Goal: Task Accomplishment & Management: Use online tool/utility

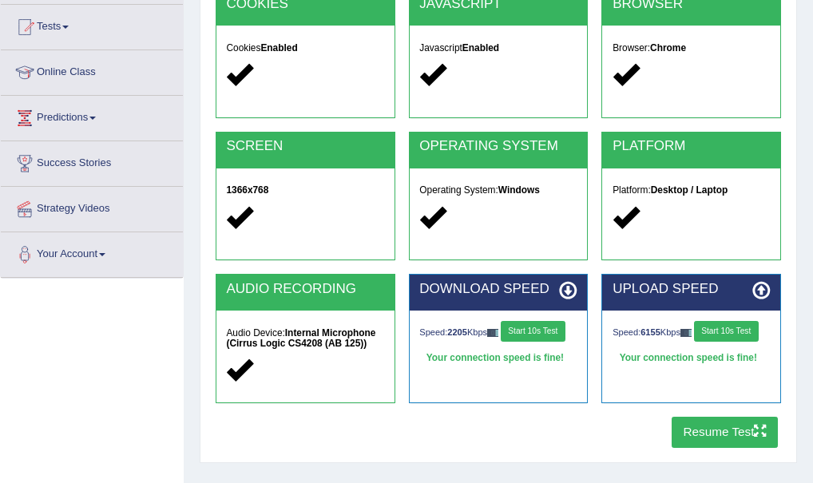
click at [602, 427] on div "COOKIES Cookies Enabled JAVASCRIPT Javascript Enabled BROWSER Browser: Chrome S…" at bounding box center [498, 222] width 573 height 467
click at [716, 427] on button "Resume Test" at bounding box center [725, 432] width 106 height 31
click at [717, 431] on button "Resume Test" at bounding box center [725, 432] width 106 height 31
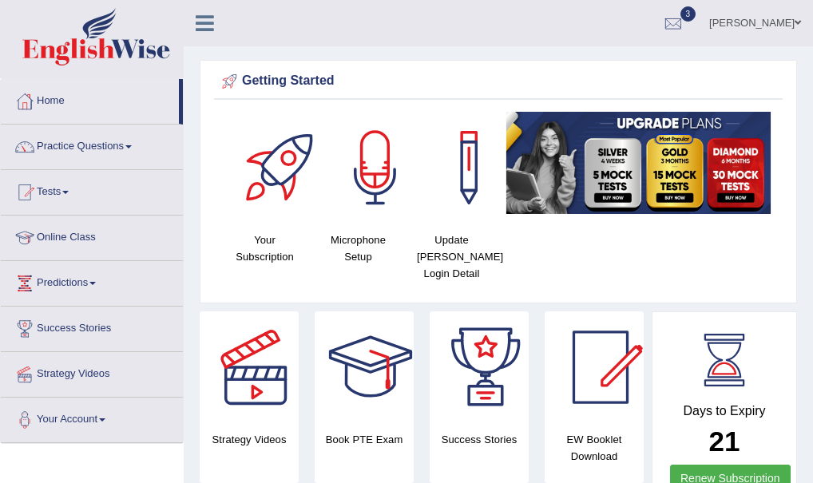
drag, startPoint x: 817, startPoint y: 81, endPoint x: 801, endPoint y: 71, distance: 18.4
click at [801, 71] on html "Toggle navigation Home Practice Questions Speaking Practice Read Aloud Repeat S…" at bounding box center [406, 241] width 813 height 483
click at [69, 191] on span at bounding box center [65, 192] width 6 height 3
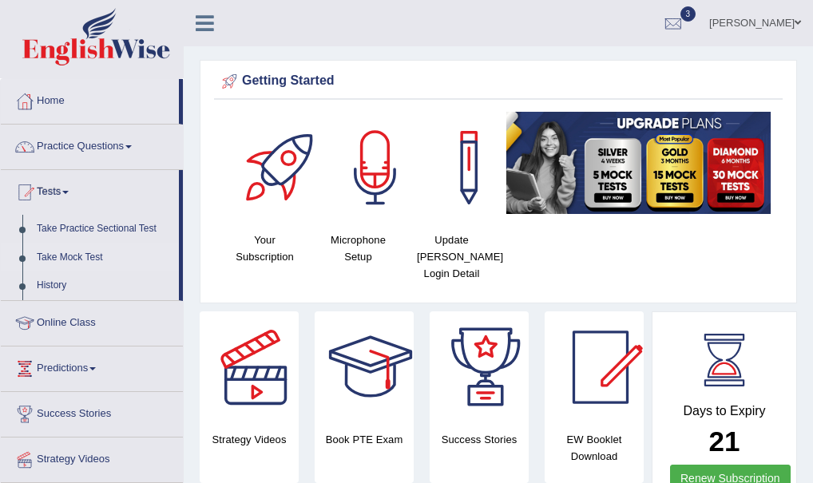
click at [89, 256] on link "Take Mock Test" at bounding box center [104, 258] width 149 height 29
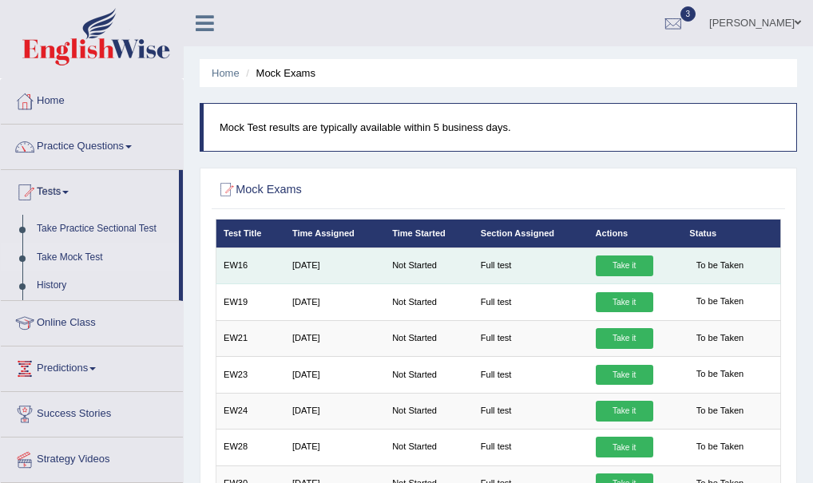
click at [622, 265] on link "Take it" at bounding box center [625, 266] width 58 height 21
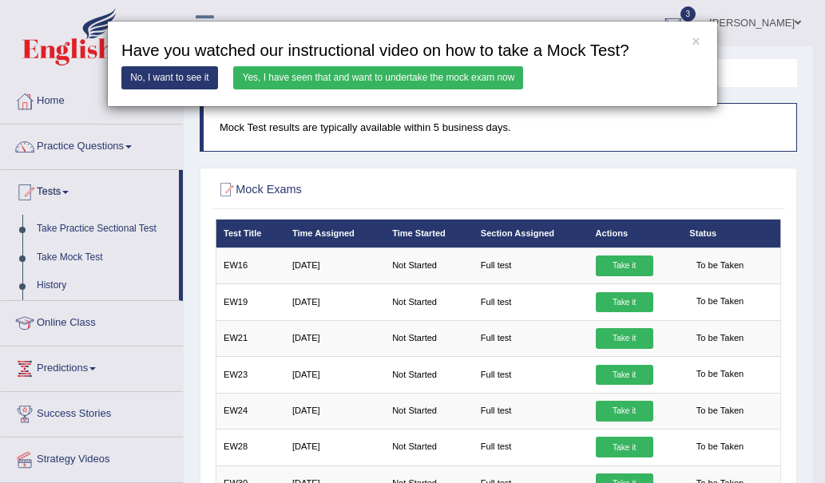
click at [399, 72] on link "Yes, I have seen that and want to undertake the mock exam now" at bounding box center [378, 77] width 290 height 23
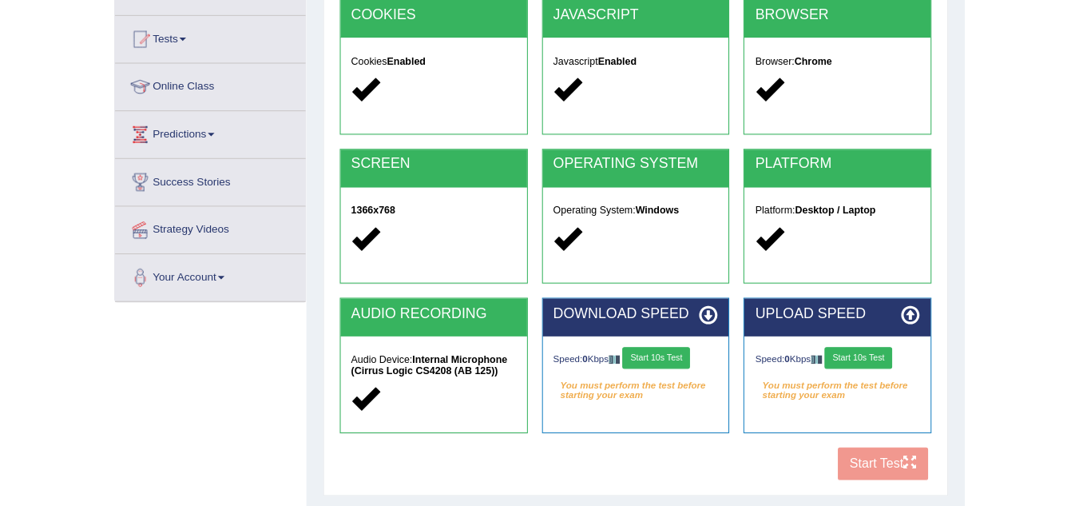
scroll to position [226, 0]
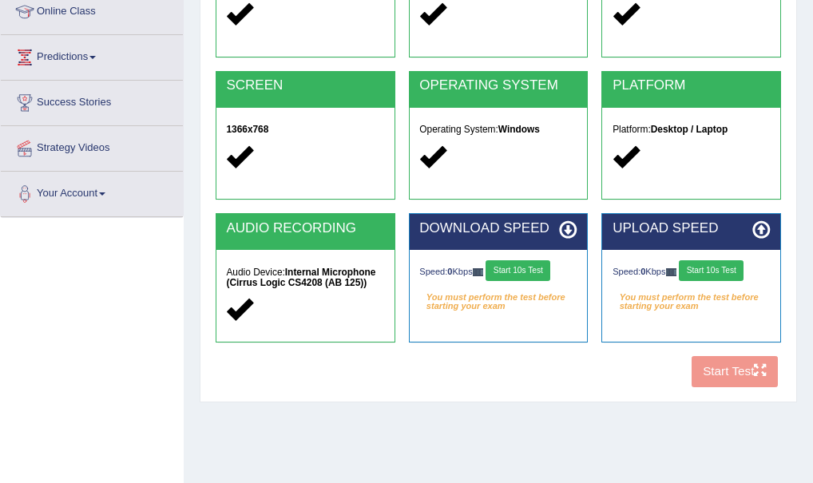
click at [457, 363] on div "COOKIES Cookies Enabled JAVASCRIPT Javascript Enabled BROWSER Browser: Chrome S…" at bounding box center [498, 161] width 573 height 467
click at [516, 272] on button "Start 10s Test" at bounding box center [518, 270] width 65 height 21
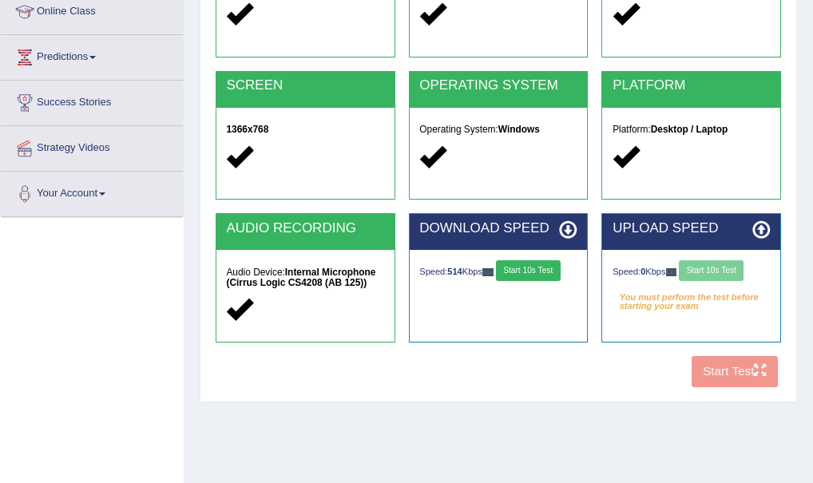
click at [716, 266] on div "Speed: 0 Kbps Start 10s Test" at bounding box center [691, 272] width 157 height 24
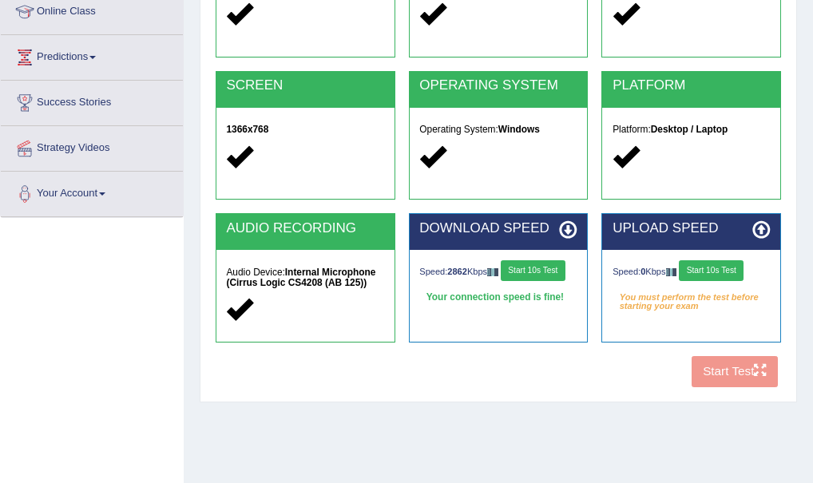
click at [724, 270] on button "Start 10s Test" at bounding box center [711, 270] width 65 height 21
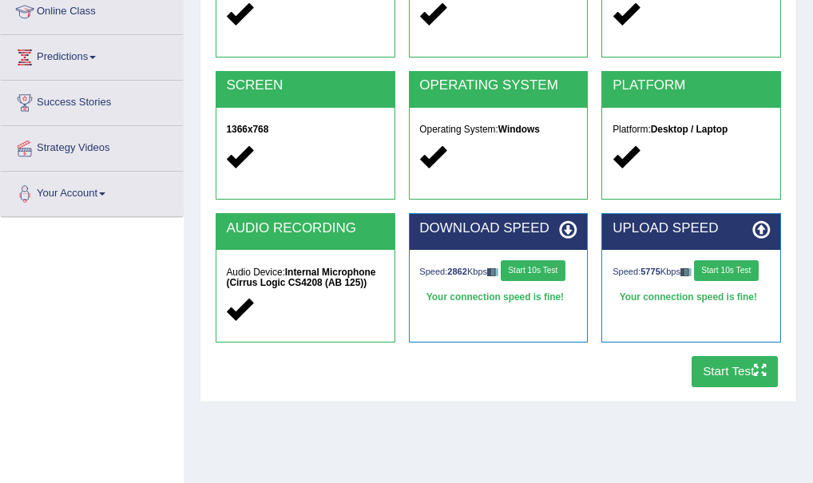
click at [737, 368] on button "Start Test" at bounding box center [735, 371] width 87 height 31
click at [722, 369] on button "Start Test" at bounding box center [735, 371] width 87 height 31
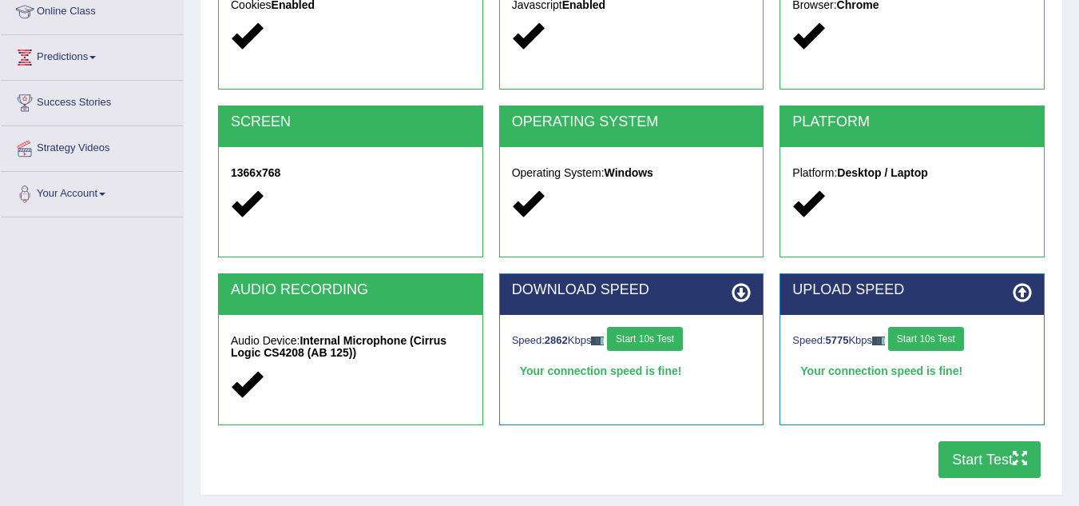
click at [813, 455] on button "Start Test" at bounding box center [990, 459] width 102 height 37
